Goal: Task Accomplishment & Management: Manage account settings

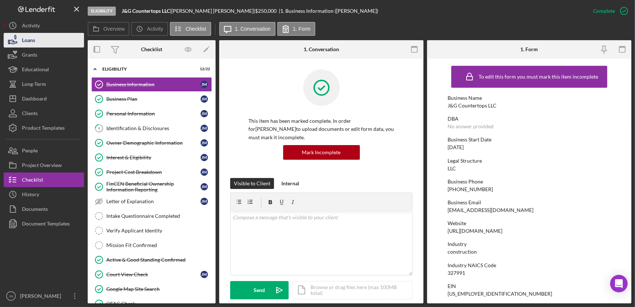
click at [36, 39] on button "Loans" at bounding box center [44, 40] width 80 height 15
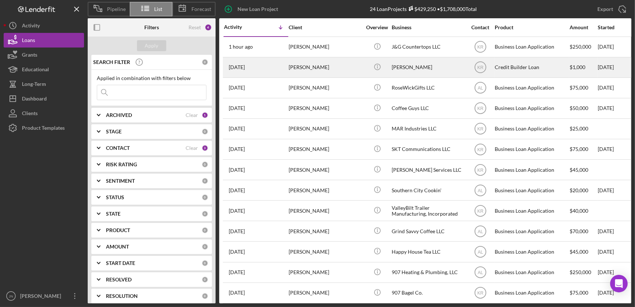
click at [317, 69] on div "[PERSON_NAME]" at bounding box center [325, 67] width 73 height 19
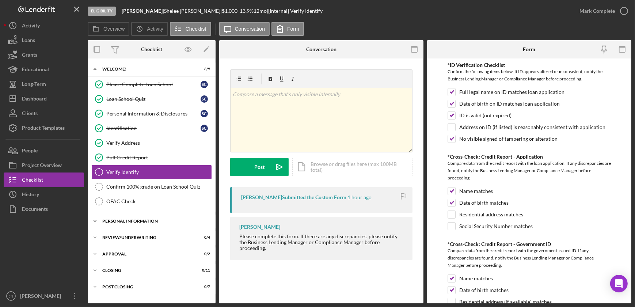
click at [131, 219] on div "Personal Information" at bounding box center [154, 221] width 104 height 4
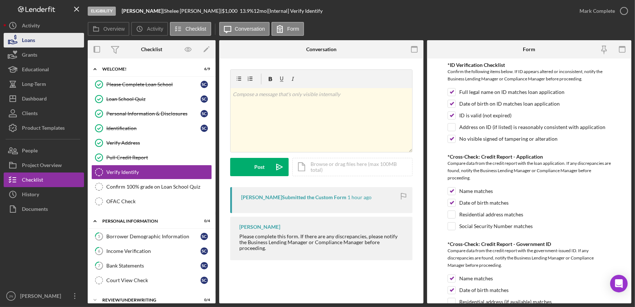
click at [28, 41] on div "Loans" at bounding box center [28, 41] width 13 height 16
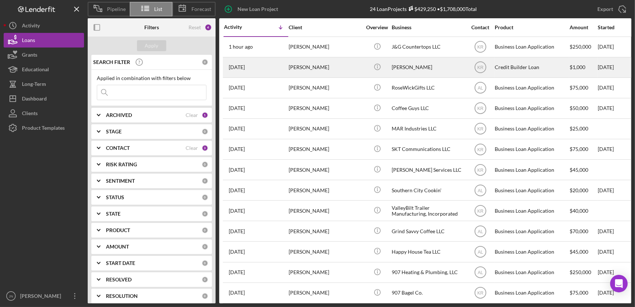
click at [296, 74] on div "[PERSON_NAME]" at bounding box center [325, 67] width 73 height 19
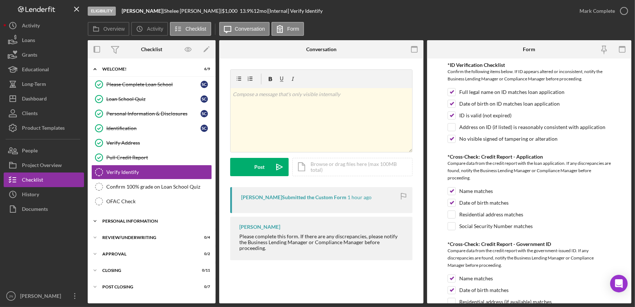
click at [108, 223] on div "Icon/Expander Personal Information 0 / 4" at bounding box center [152, 221] width 128 height 15
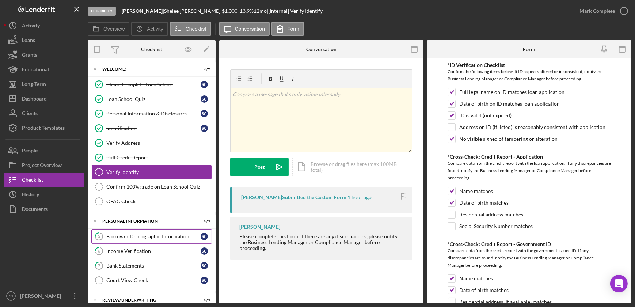
click at [112, 239] on link "5 Borrower Demographic Information S C" at bounding box center [151, 236] width 121 height 15
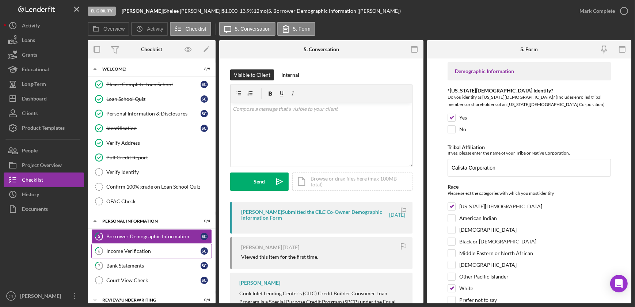
click at [132, 252] on div "Income Verification" at bounding box center [153, 251] width 94 height 6
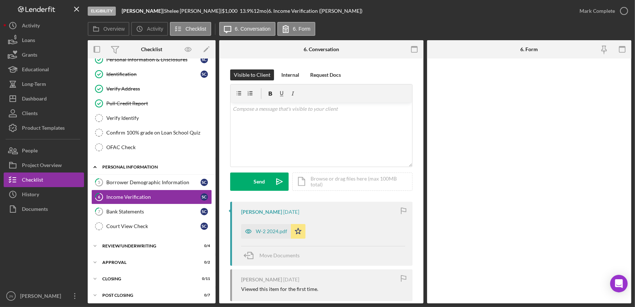
scroll to position [56, 0]
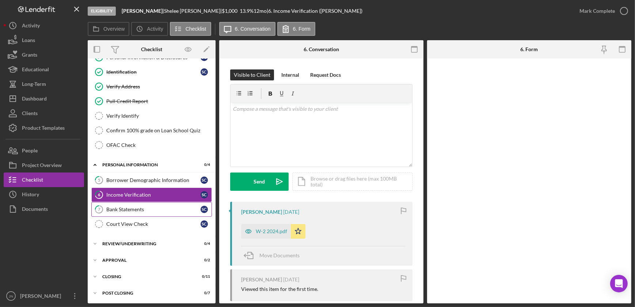
click at [139, 209] on div "Bank Statements" at bounding box center [153, 210] width 94 height 6
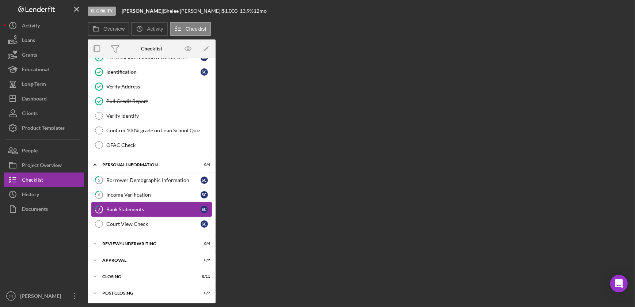
scroll to position [56, 0]
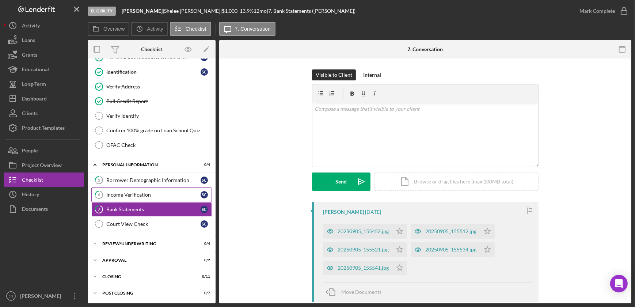
click at [132, 192] on div "Income Verification" at bounding box center [153, 195] width 94 height 6
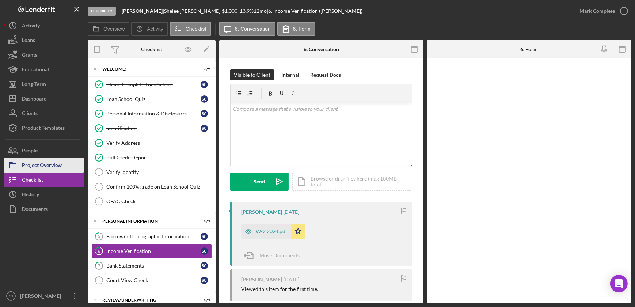
click at [44, 163] on div "Project Overview" at bounding box center [42, 166] width 40 height 16
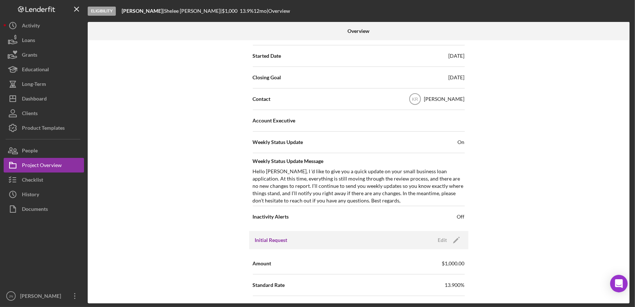
scroll to position [366, 0]
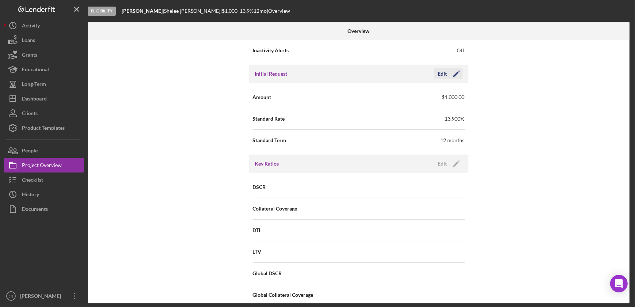
click at [442, 73] on div "Edit" at bounding box center [442, 73] width 9 height 11
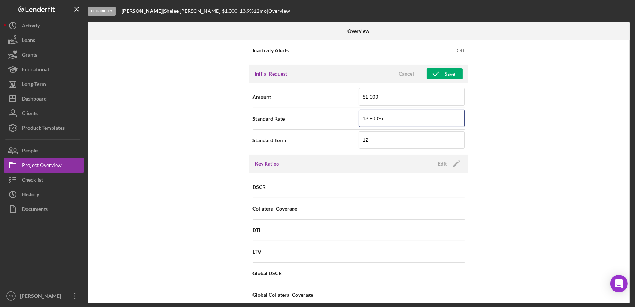
drag, startPoint x: 387, startPoint y: 119, endPoint x: 321, endPoint y: 124, distance: 67.0
click at [321, 124] on div "Standard Rate 13.900%" at bounding box center [359, 119] width 212 height 18
type input "9.800%"
click at [448, 70] on div "Save" at bounding box center [450, 73] width 10 height 11
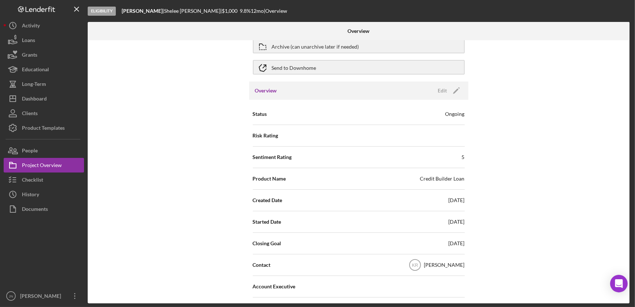
scroll to position [0, 0]
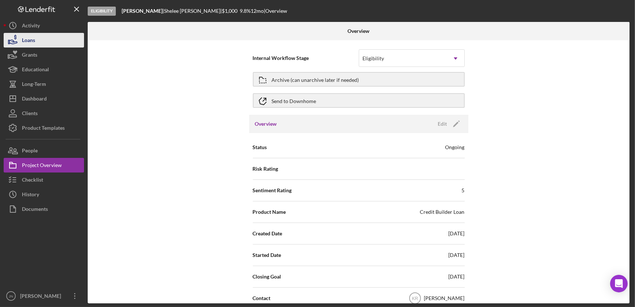
click at [39, 43] on button "Loans" at bounding box center [44, 40] width 80 height 15
